Goal: Obtain resource: Download file/media

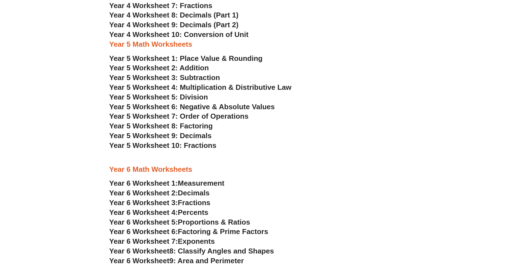
scroll to position [1076, 0]
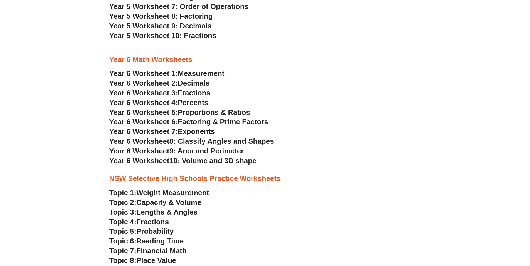
click at [156, 149] on span "Year 6 Worksheet" at bounding box center [139, 151] width 60 height 8
